Goal: Find specific page/section

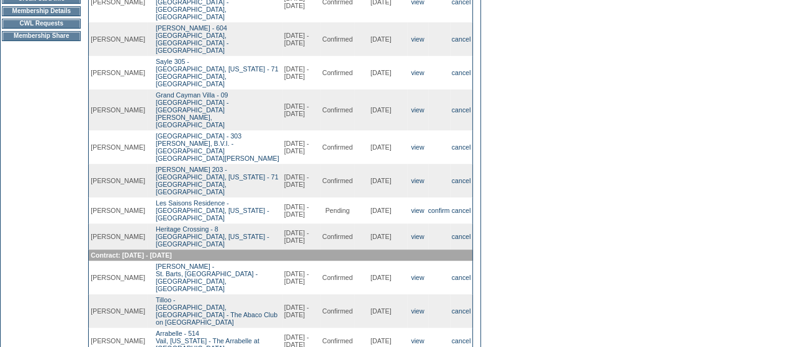
scroll to position [191, 0]
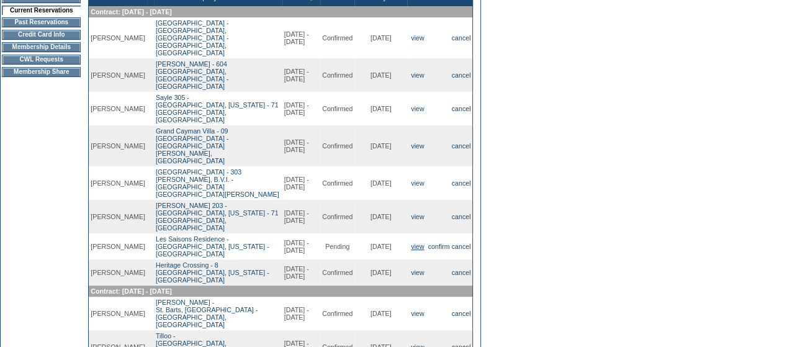
click at [415, 243] on link "view" at bounding box center [417, 246] width 13 height 7
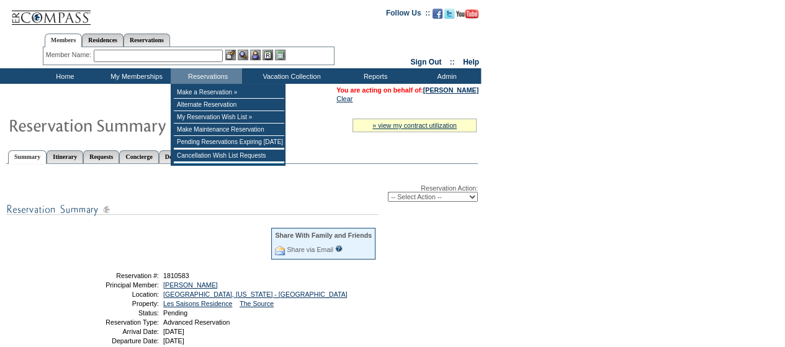
click at [164, 56] on input "text" at bounding box center [158, 56] width 129 height 12
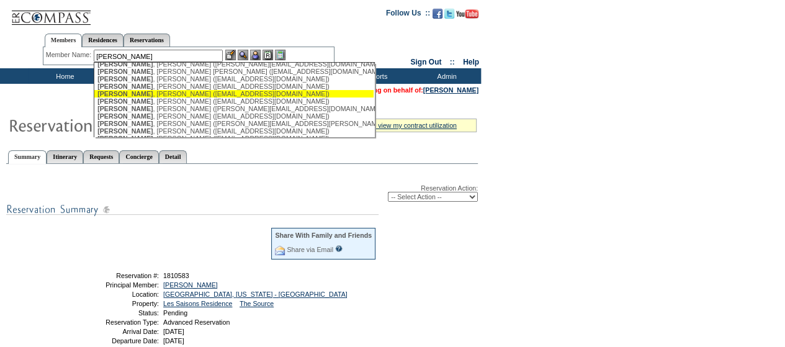
scroll to position [184, 0]
click at [139, 97] on div "[PERSON_NAME] ([EMAIL_ADDRESS][DOMAIN_NAME])" at bounding box center [233, 92] width 273 height 7
type input "[PERSON_NAME] ([EMAIL_ADDRESS][DOMAIN_NAME])"
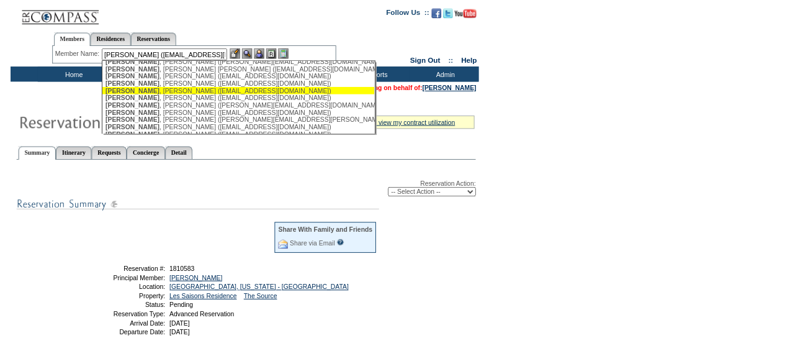
scroll to position [0, 0]
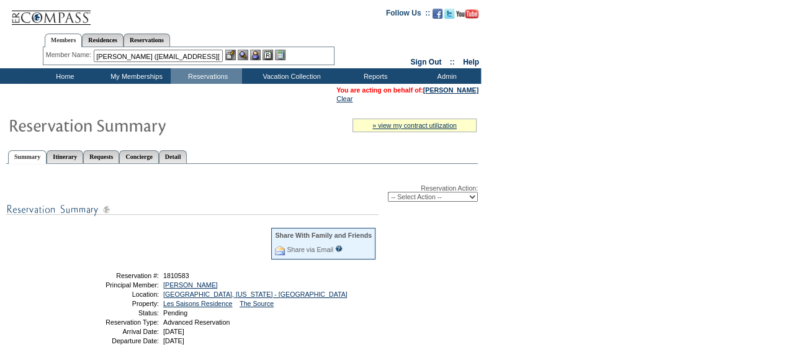
click at [242, 53] on img at bounding box center [243, 55] width 11 height 11
